Goal: Information Seeking & Learning: Learn about a topic

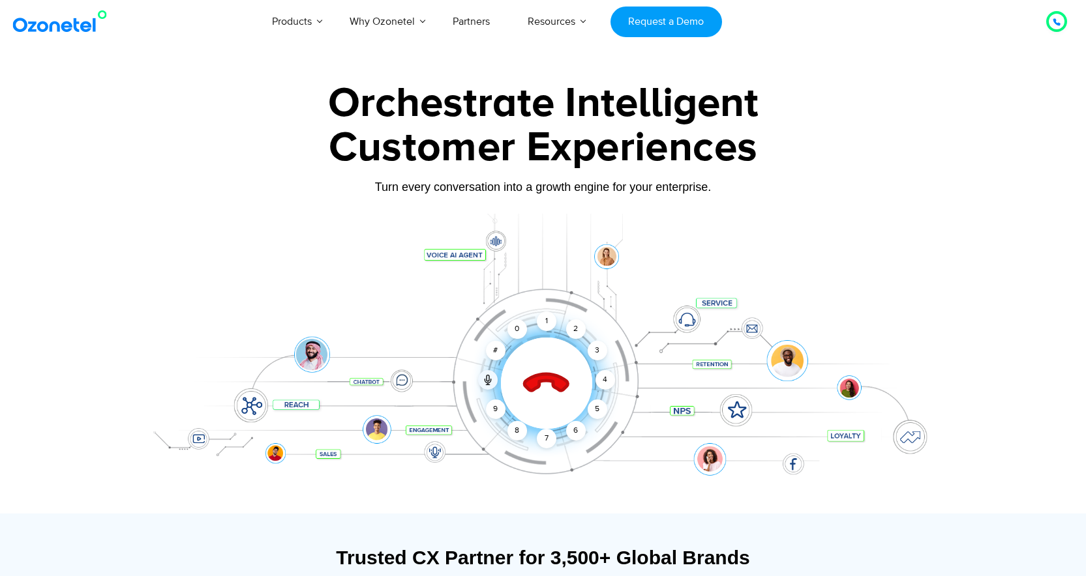
click at [874, 217] on div at bounding box center [543, 364] width 815 height 300
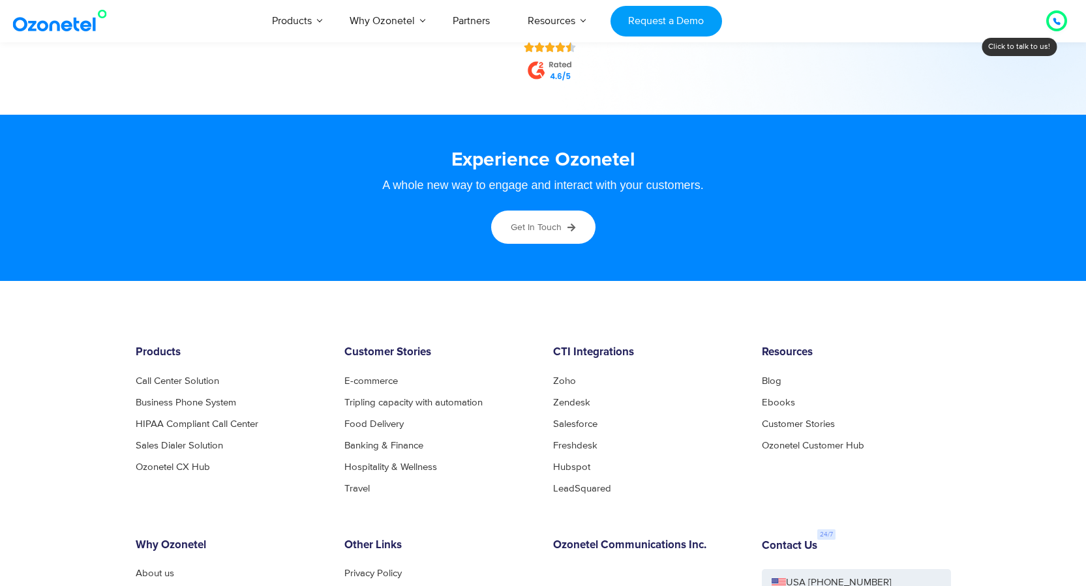
scroll to position [6912, 0]
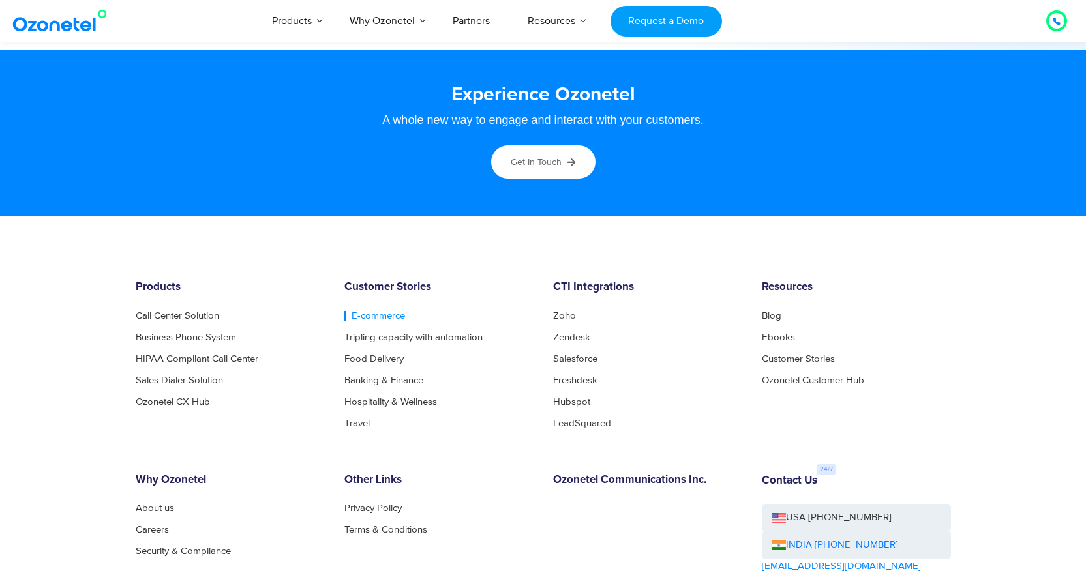
click at [385, 317] on link "E-commerce" at bounding box center [374, 316] width 61 height 10
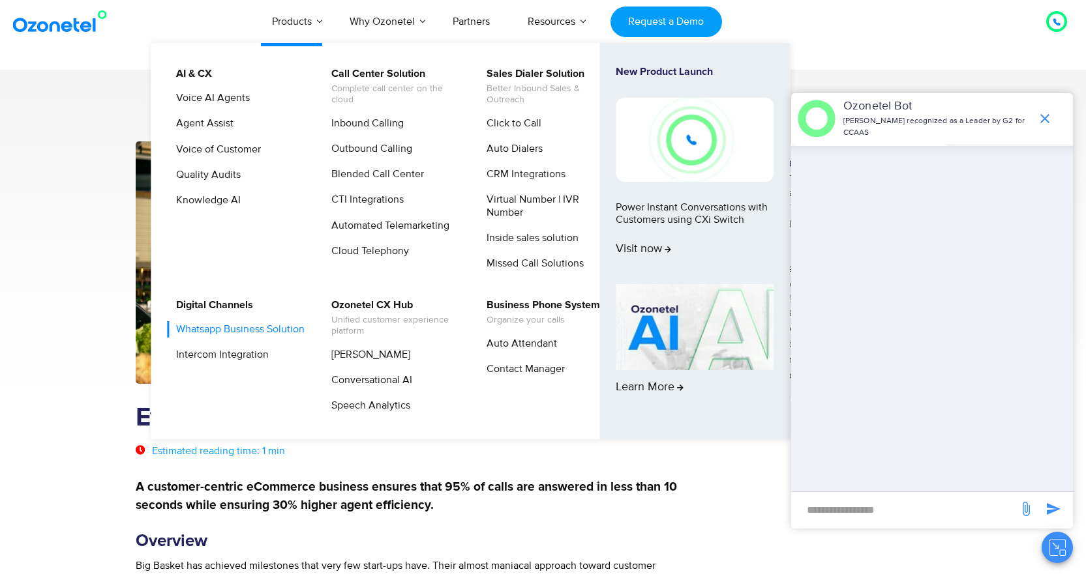
click at [207, 334] on link "Whatsapp Business Solution" at bounding box center [237, 329] width 139 height 16
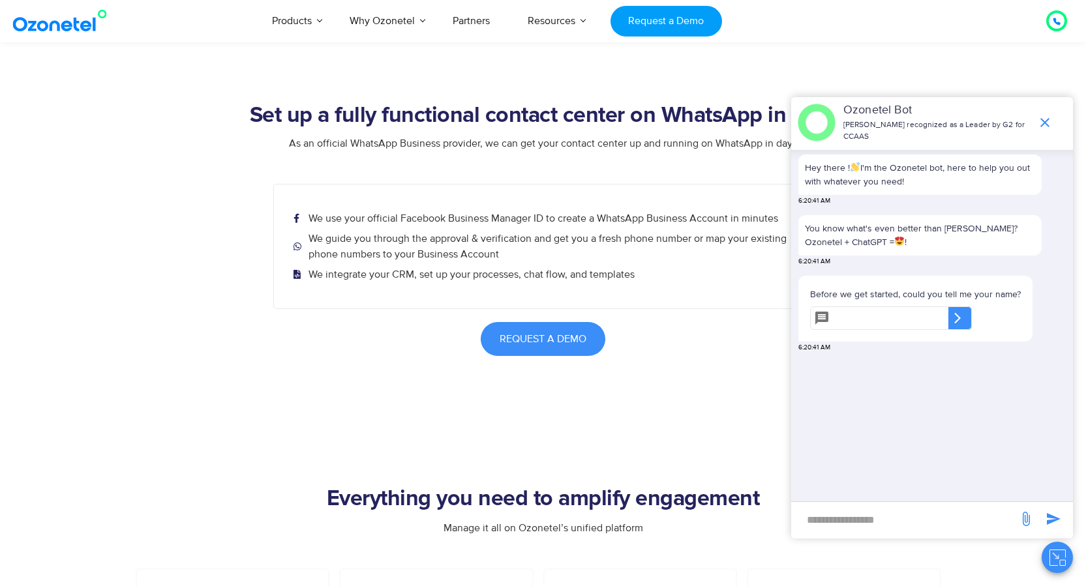
scroll to position [2347, 0]
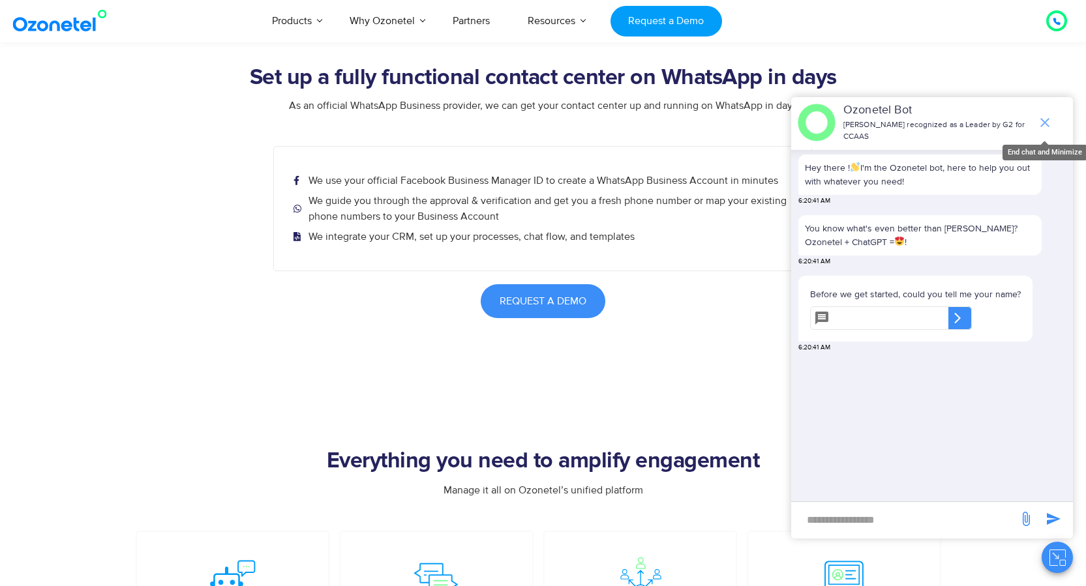
click at [1045, 127] on icon "end chat or minimize" at bounding box center [1045, 123] width 16 height 16
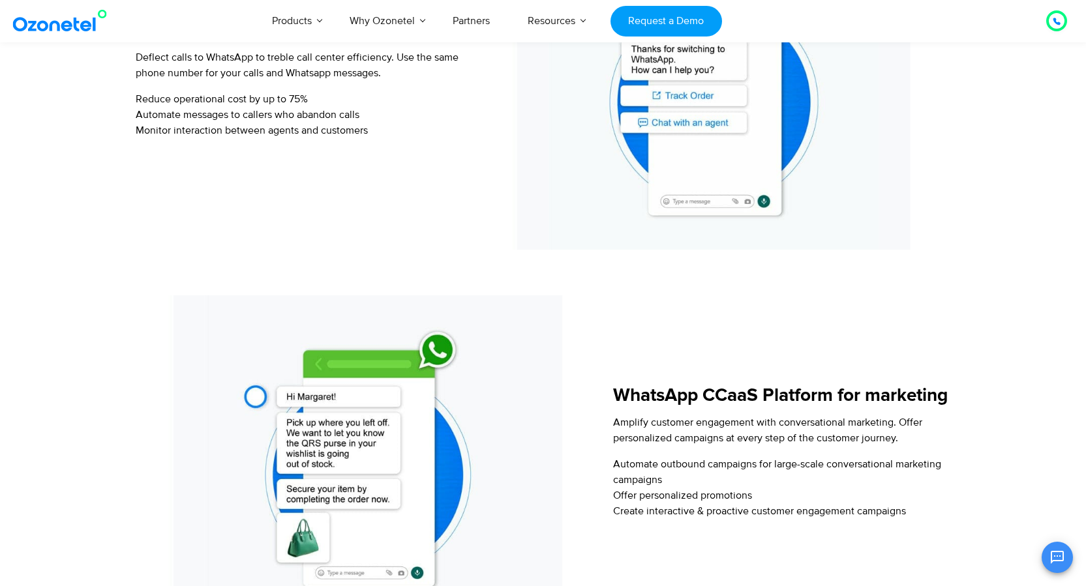
scroll to position [1723, 0]
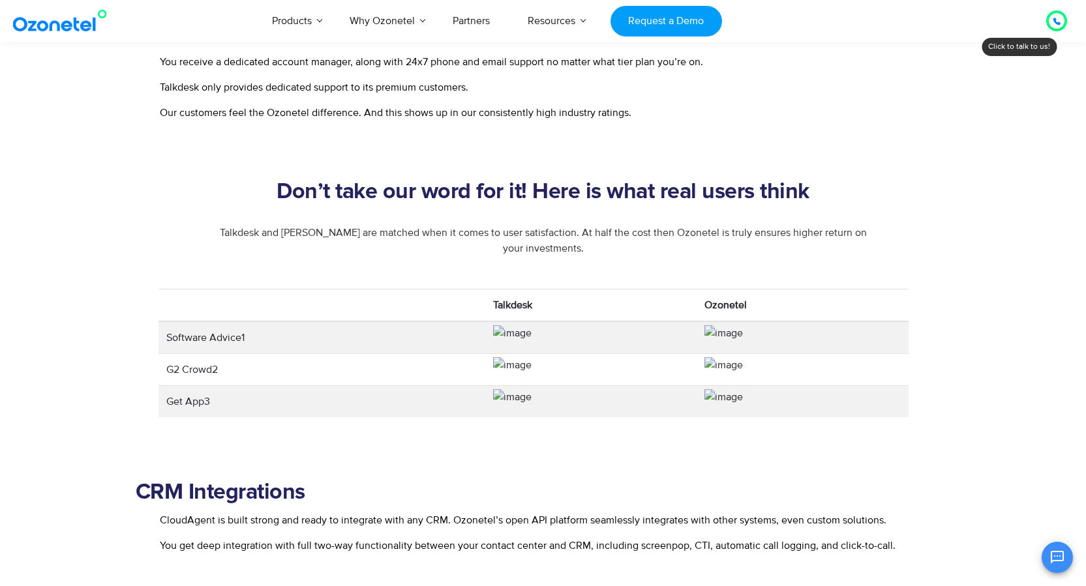
scroll to position [1500, 0]
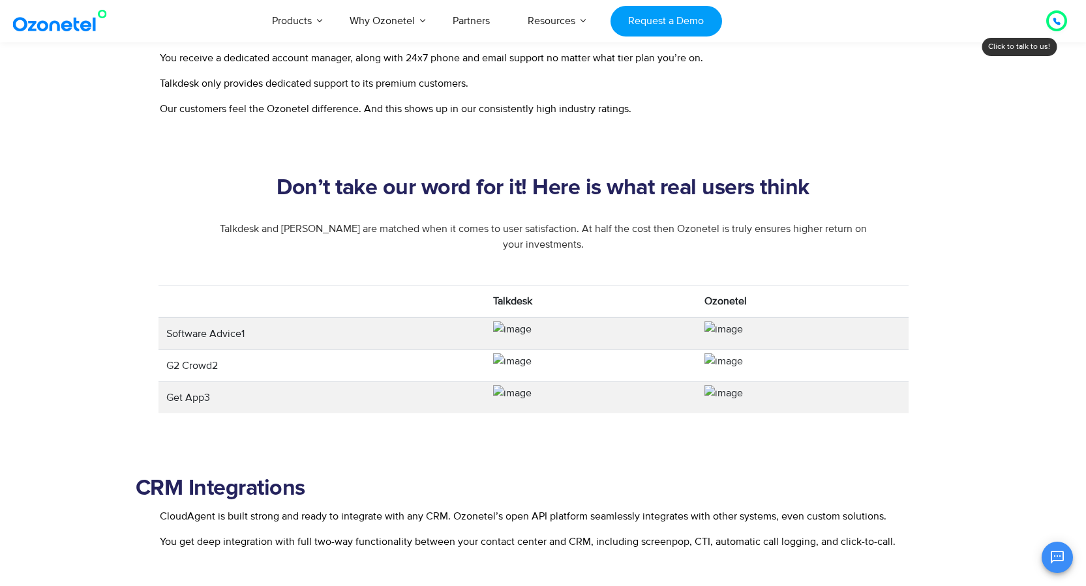
click at [717, 330] on img at bounding box center [723, 329] width 38 height 16
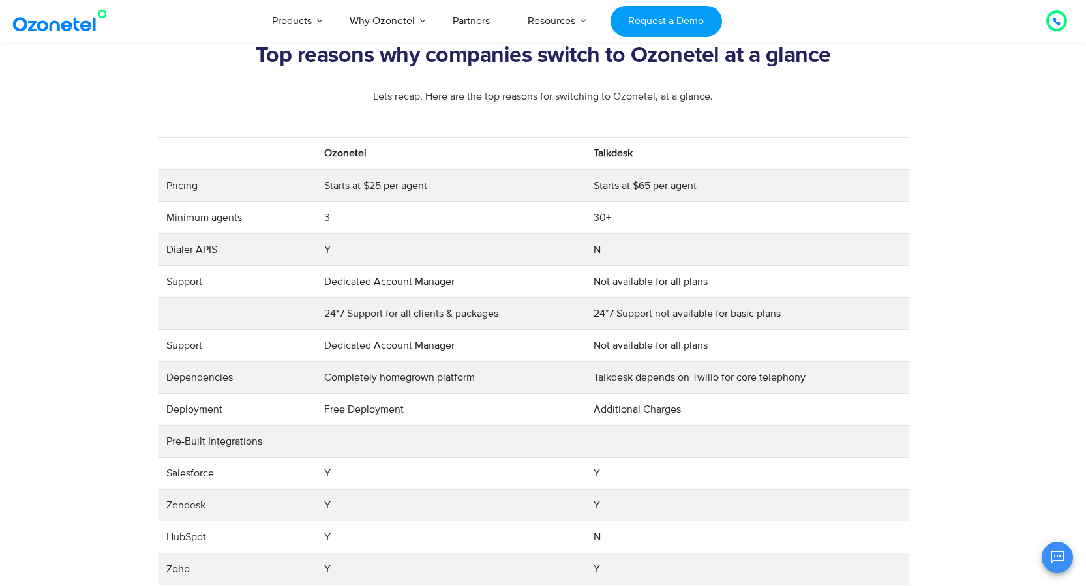
scroll to position [2347, 0]
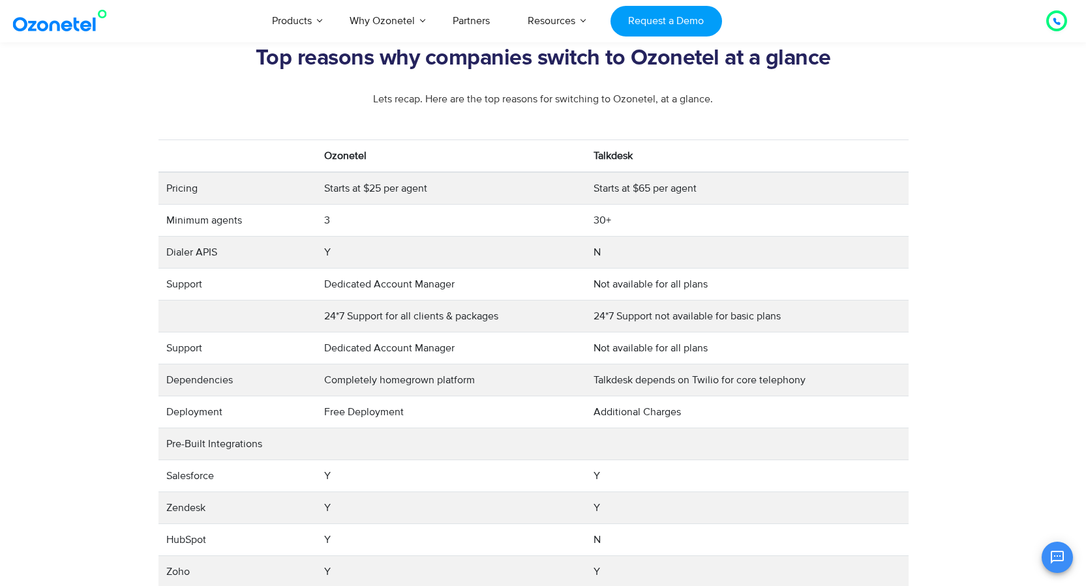
click at [990, 238] on section "Top reasons why companies switch to Ozonetel at a glance Lets recap. Here are t…" at bounding box center [543, 379] width 1086 height 700
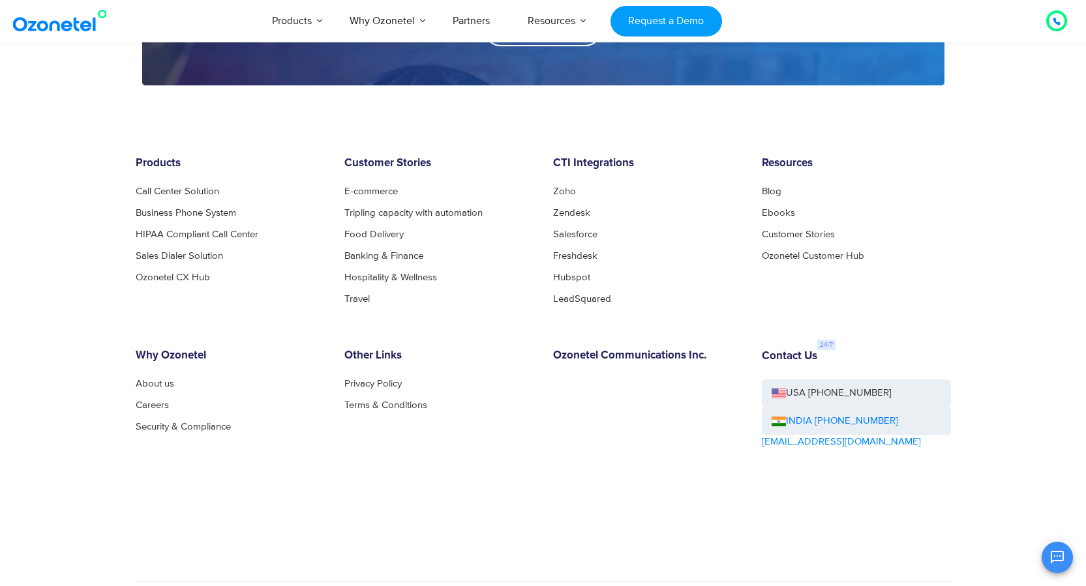
scroll to position [3376, 0]
